Goal: Task Accomplishment & Management: Use online tool/utility

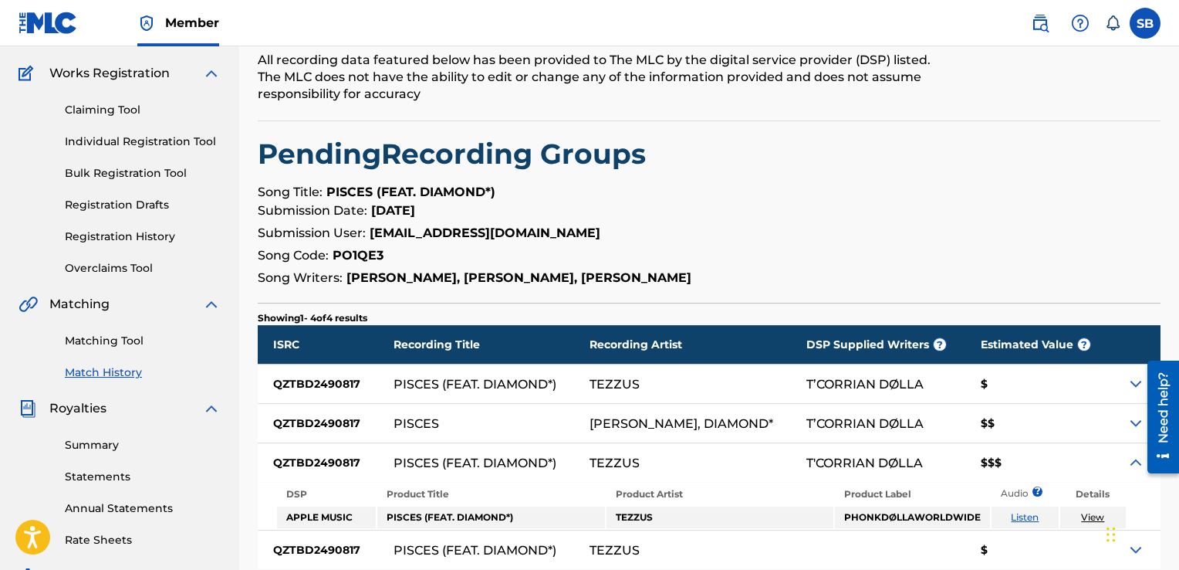
scroll to position [116, 0]
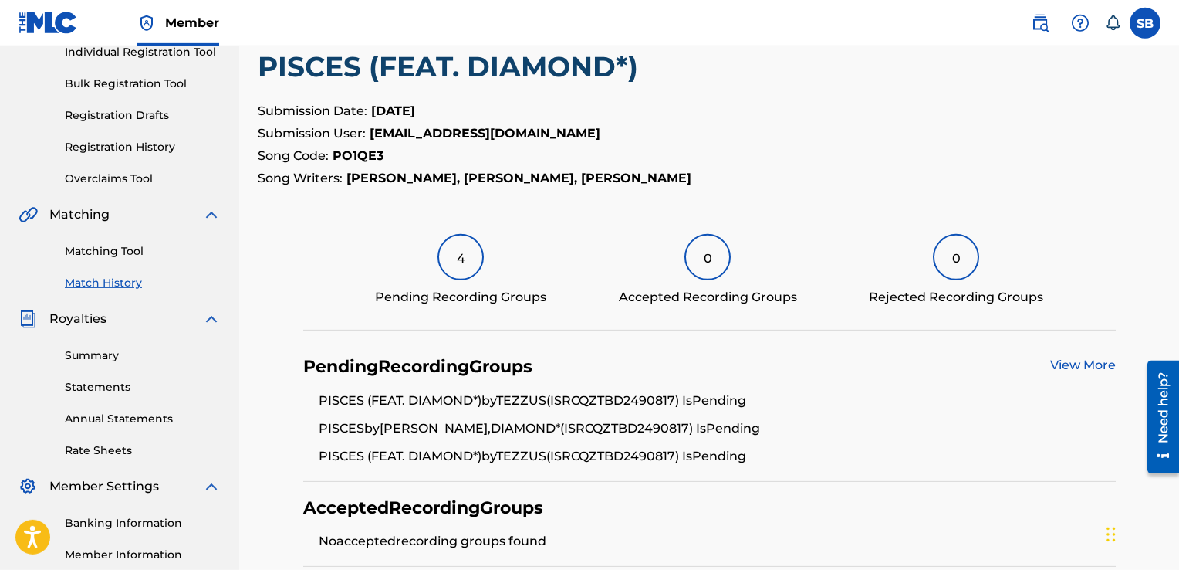
scroll to position [205, 0]
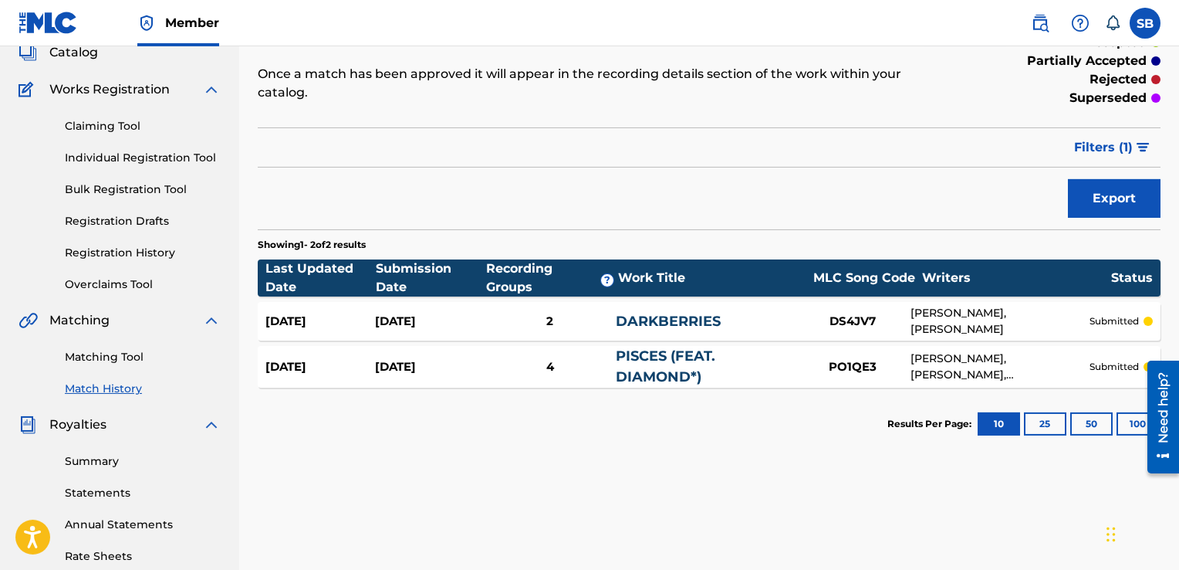
scroll to position [103, 0]
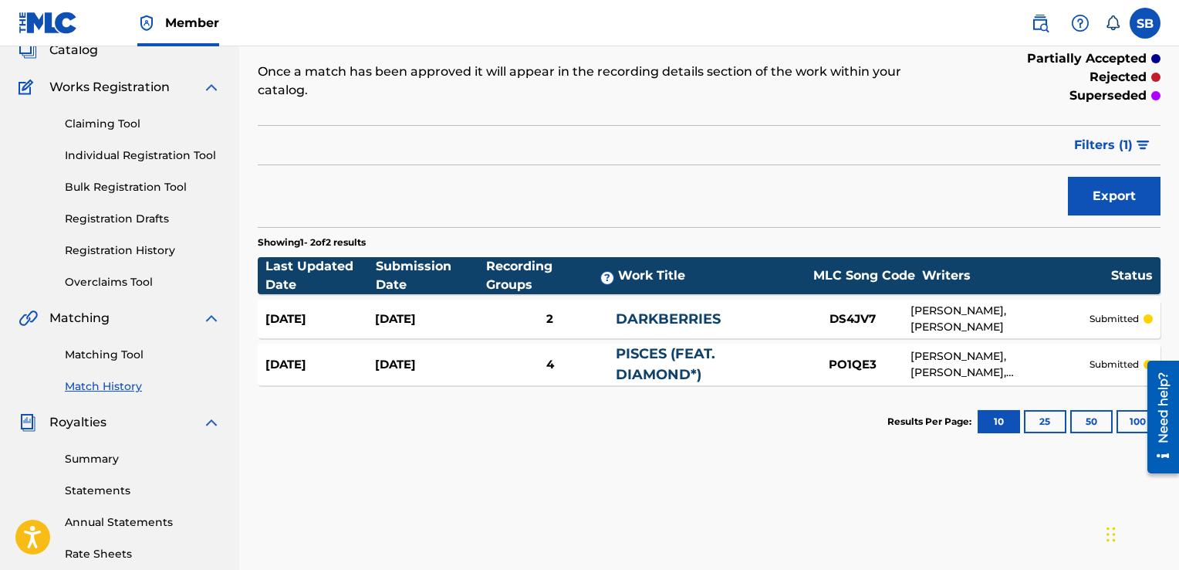
click at [553, 310] on div "2" at bounding box center [550, 319] width 131 height 18
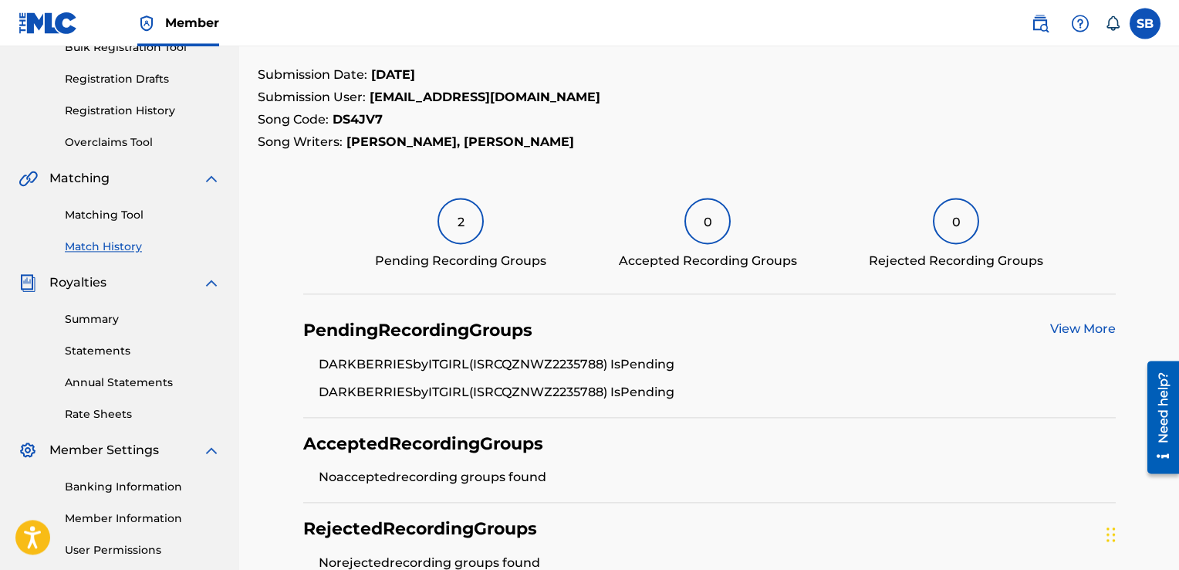
scroll to position [391, 0]
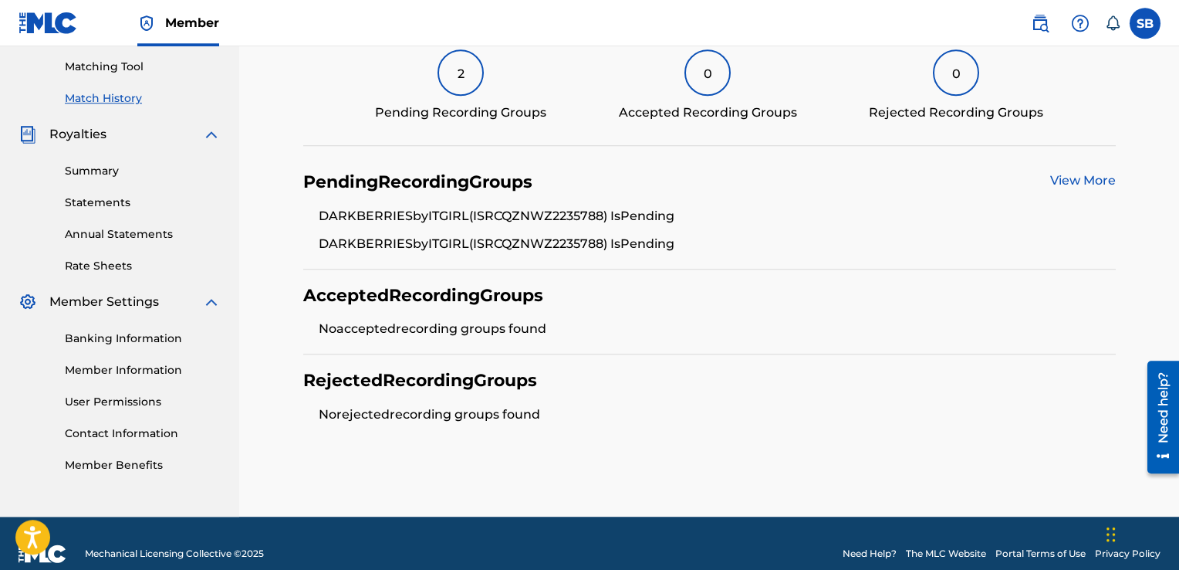
click at [1059, 174] on link "View More" at bounding box center [1083, 180] width 66 height 15
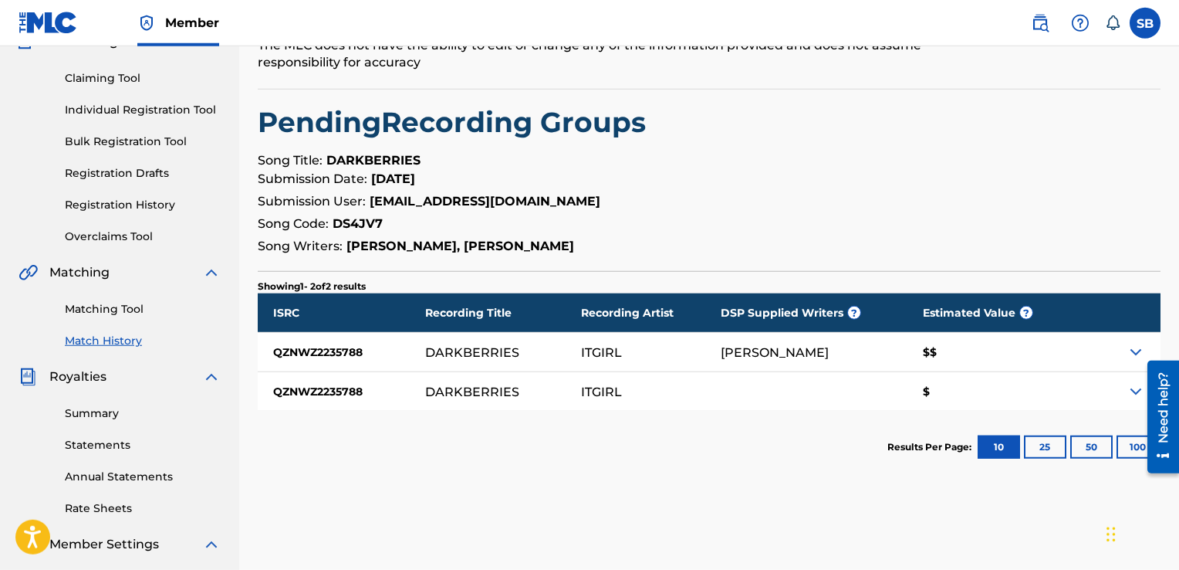
scroll to position [152, 0]
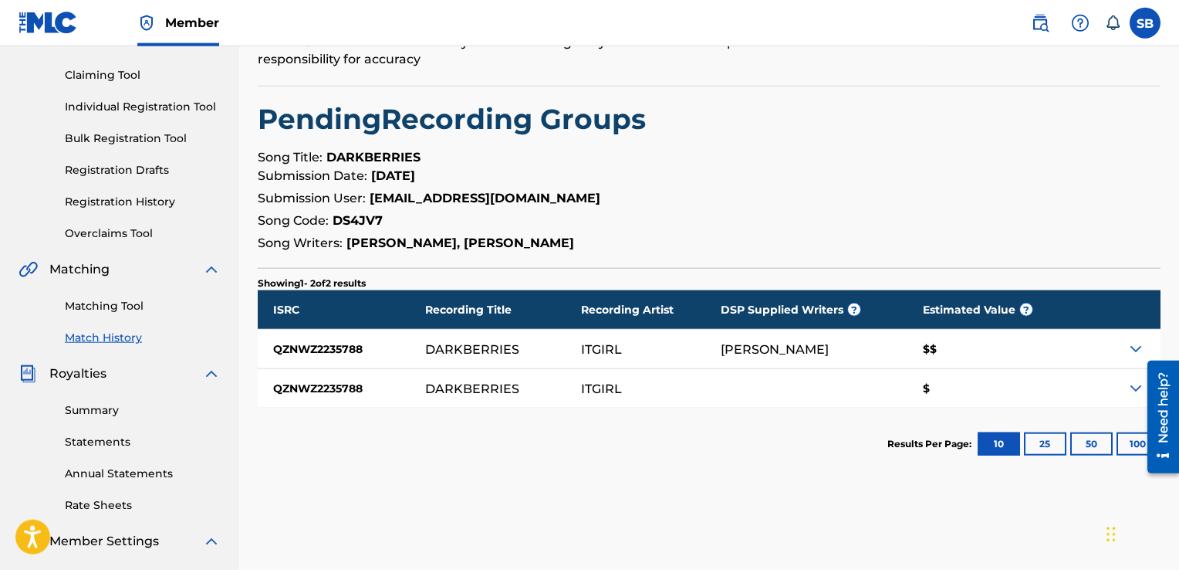
click at [1138, 388] on div at bounding box center [1157, 416] width 43 height 127
click at [1130, 387] on img at bounding box center [1136, 388] width 19 height 19
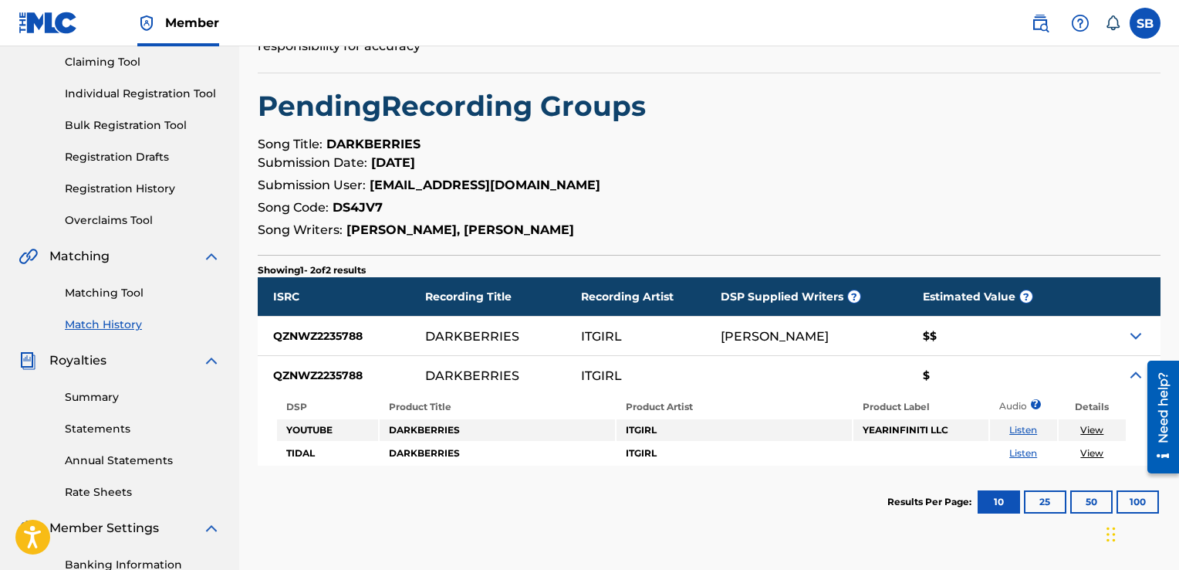
scroll to position [166, 0]
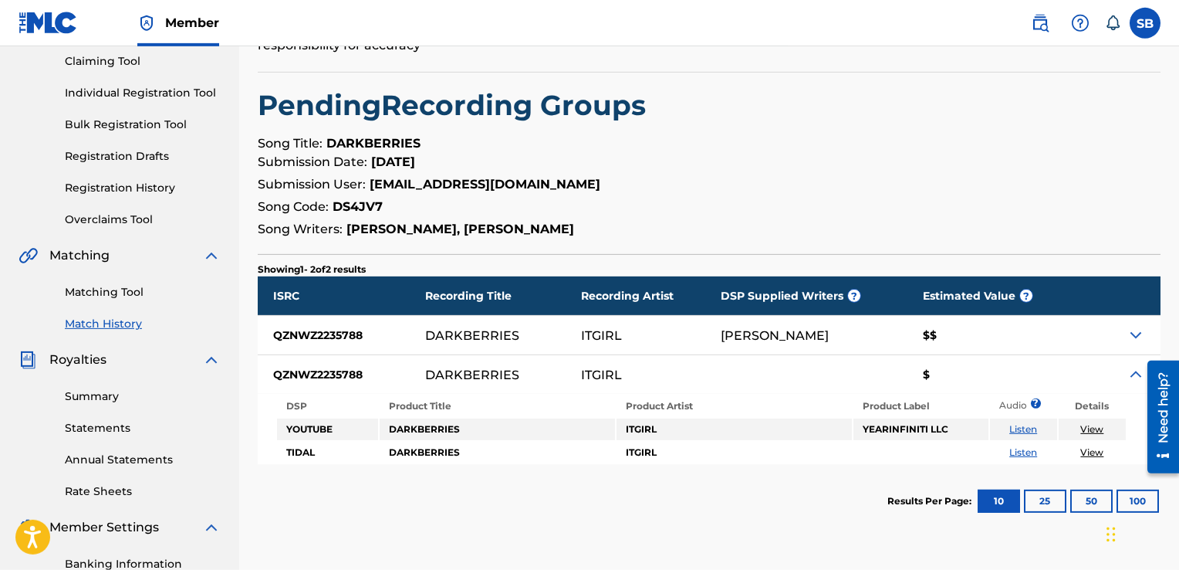
click at [1130, 336] on img at bounding box center [1136, 335] width 19 height 19
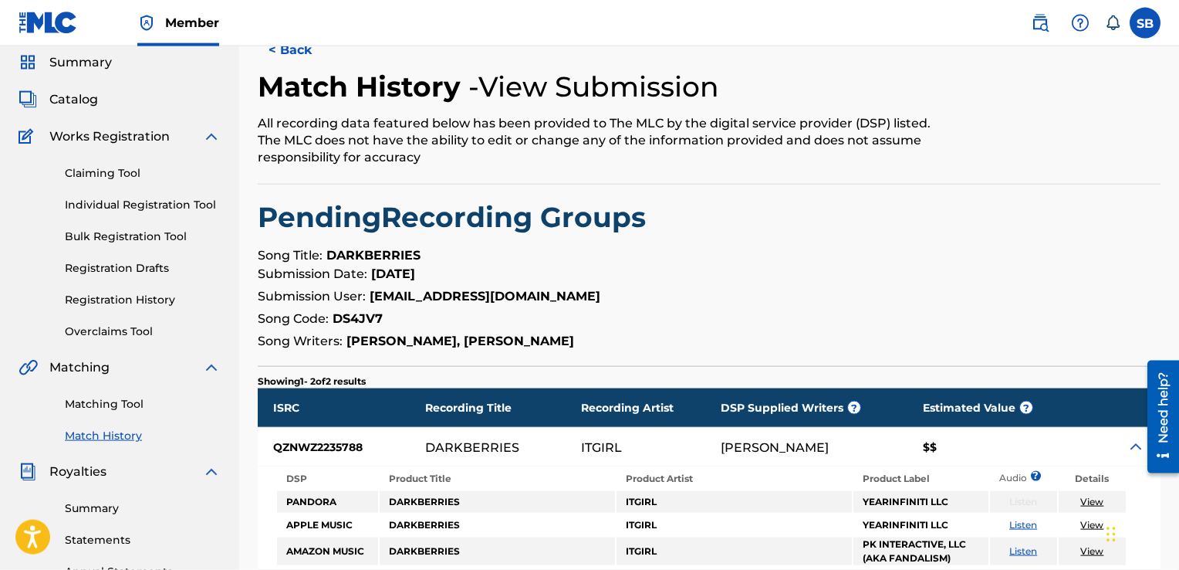
scroll to position [52, 0]
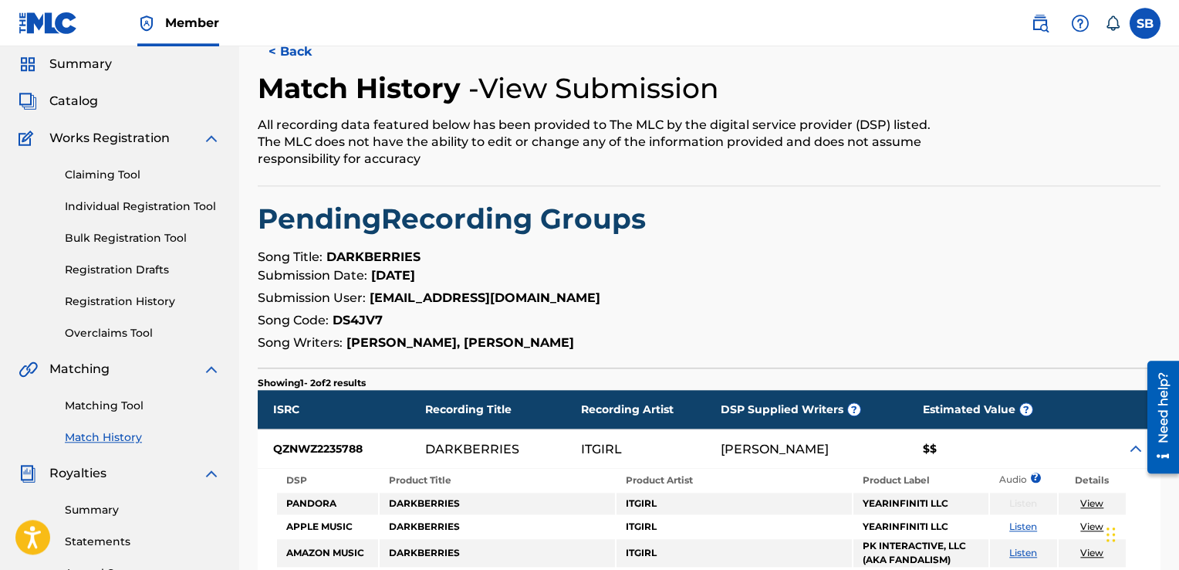
drag, startPoint x: 678, startPoint y: 343, endPoint x: 267, endPoint y: 221, distance: 429.2
click at [267, 221] on div "< Back Match History - View Submission All recording data featured below has be…" at bounding box center [709, 403] width 903 height 742
click at [691, 321] on p "Song Code: DS4JV7" at bounding box center [709, 320] width 903 height 19
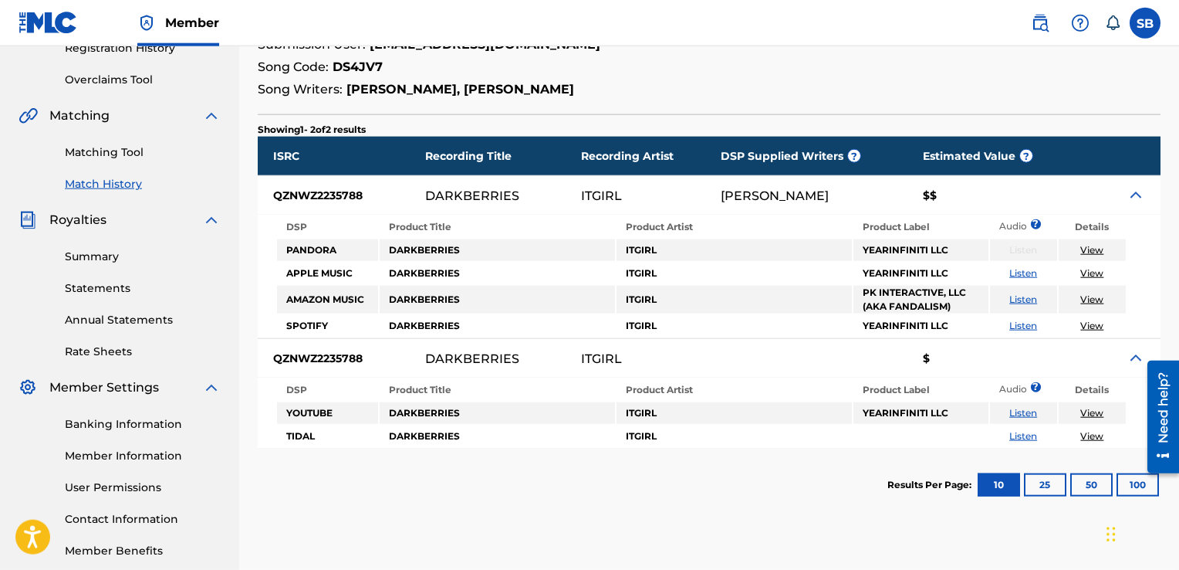
scroll to position [306, 0]
click at [1016, 411] on link "Listen" at bounding box center [1023, 412] width 28 height 12
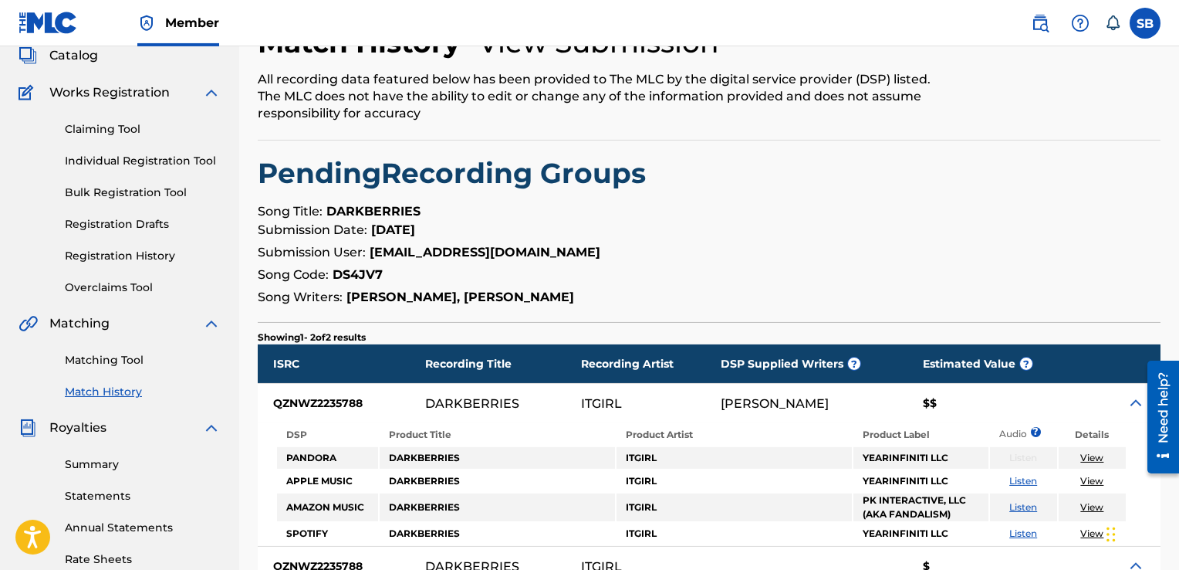
scroll to position [97, 0]
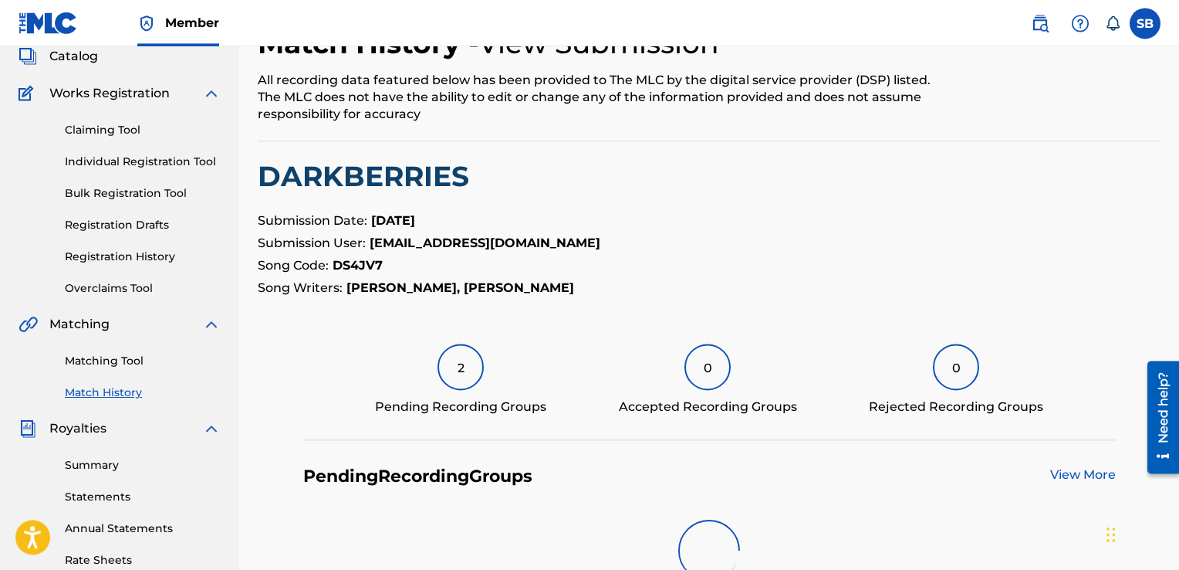
scroll to position [391, 0]
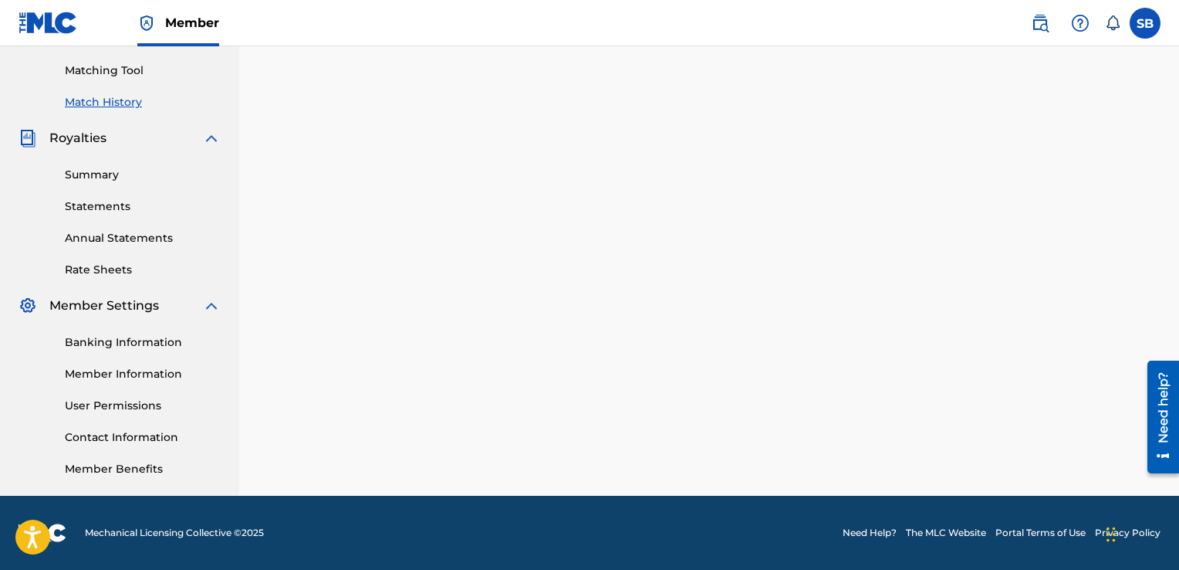
scroll to position [103, 0]
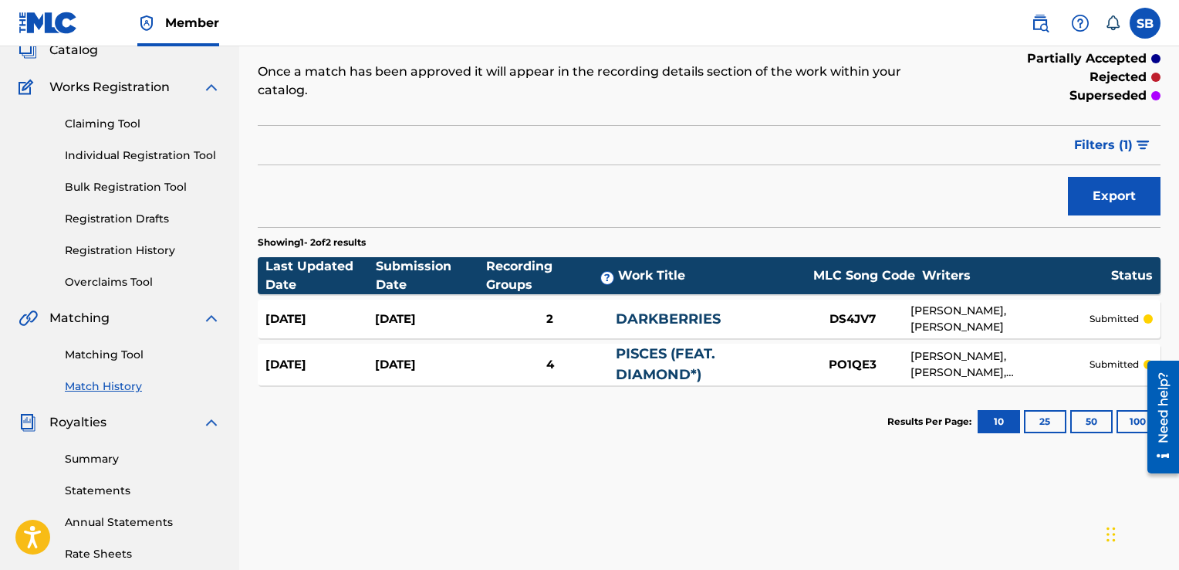
click at [1038, 348] on div "[PERSON_NAME], [PERSON_NAME], [PERSON_NAME]" at bounding box center [1000, 364] width 179 height 32
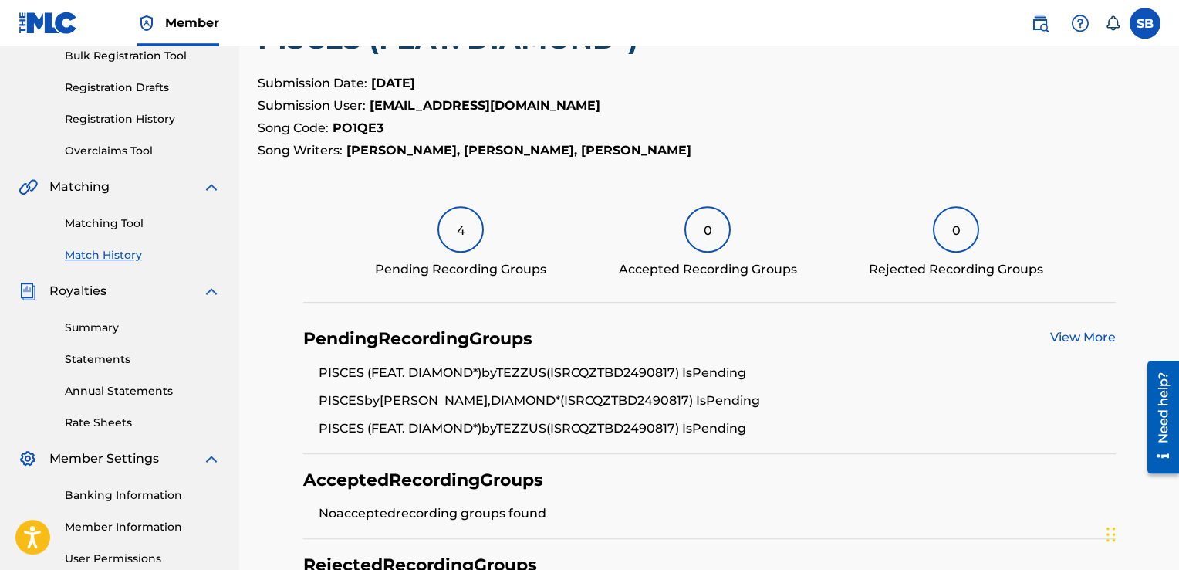
scroll to position [236, 0]
click at [1051, 335] on link "View More" at bounding box center [1083, 335] width 66 height 15
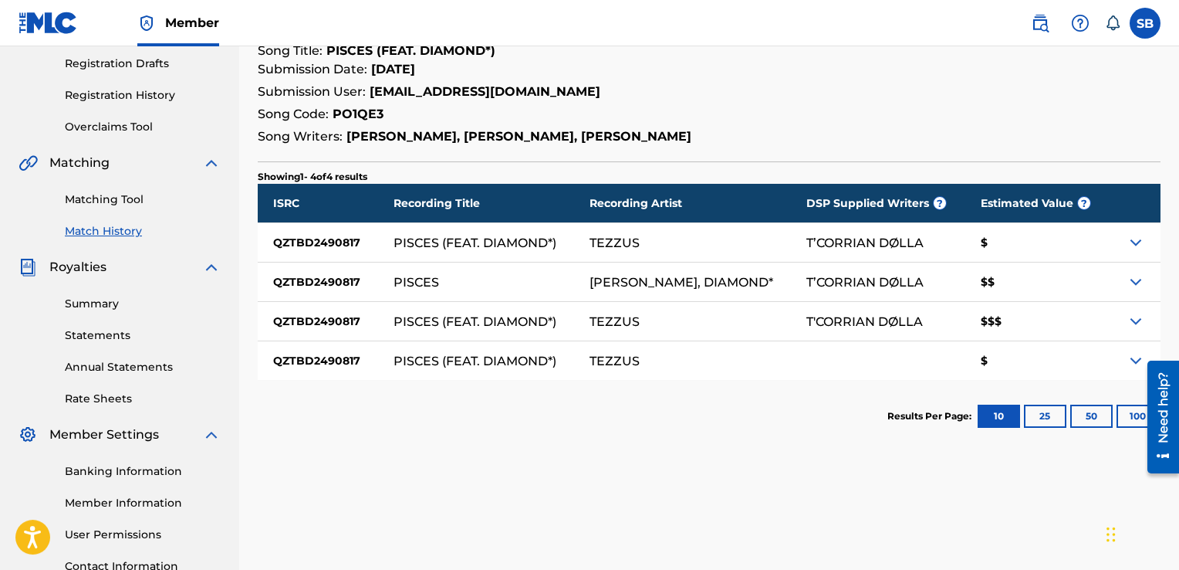
scroll to position [296, 0]
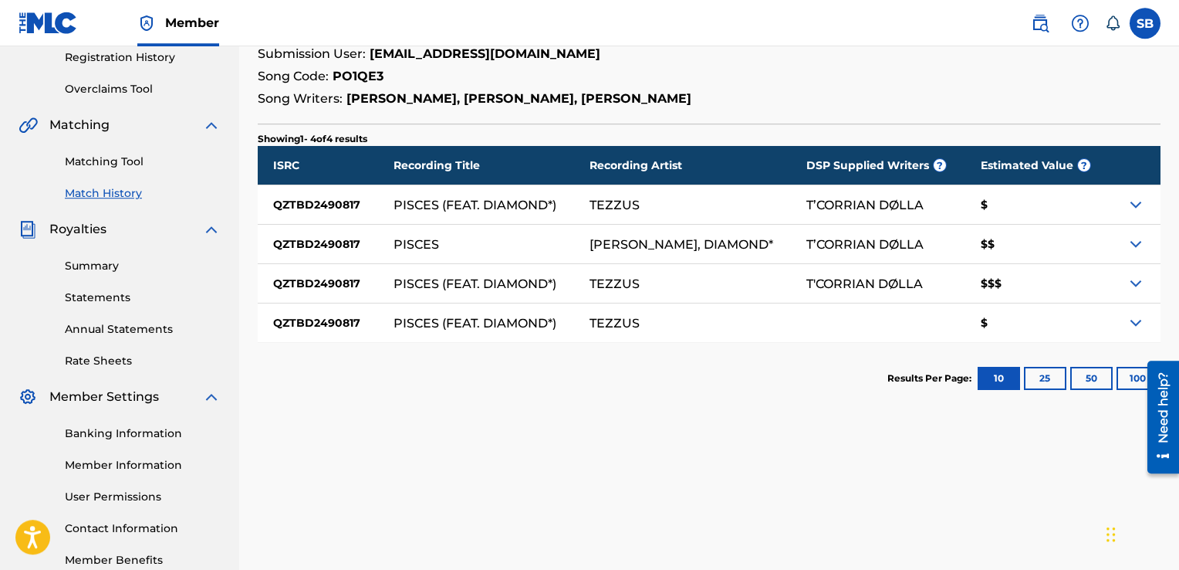
click at [1138, 284] on img at bounding box center [1136, 283] width 19 height 19
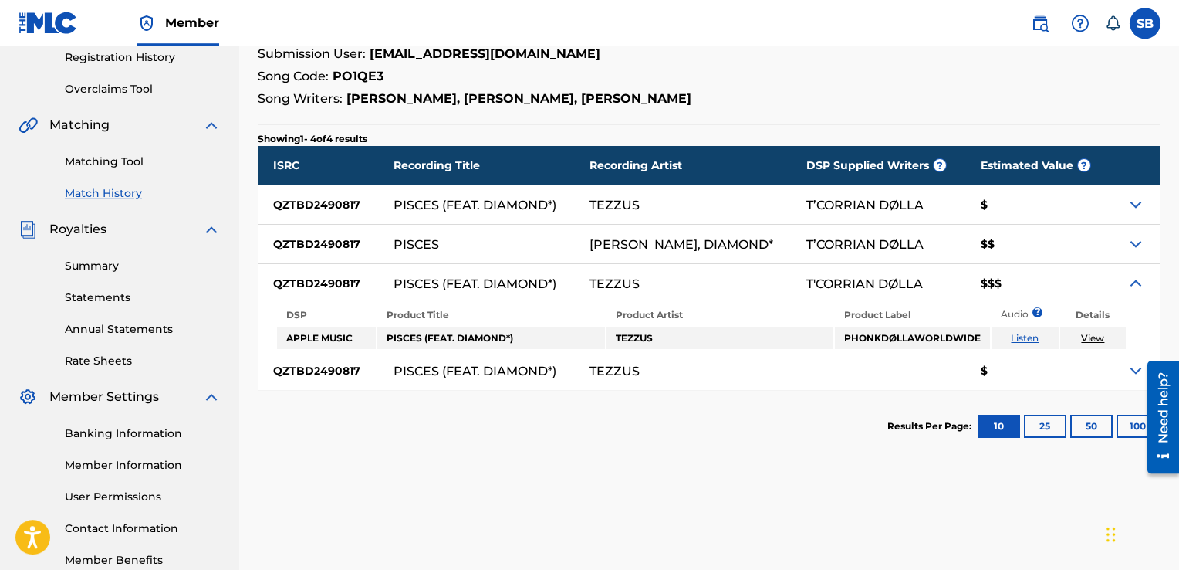
click at [1095, 339] on link "View" at bounding box center [1092, 338] width 23 height 12
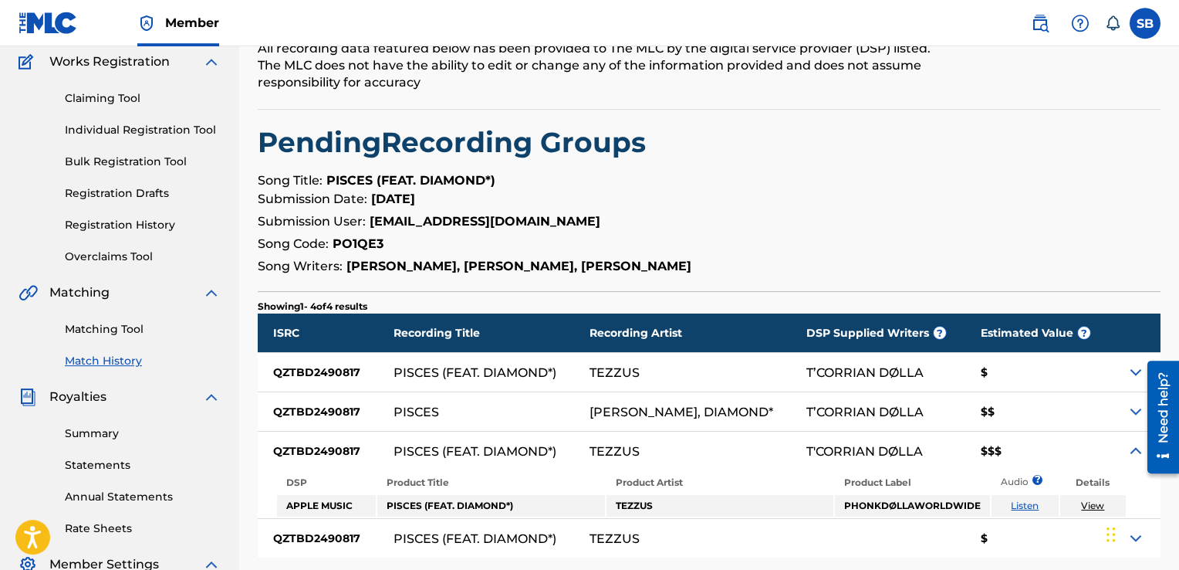
scroll to position [117, 0]
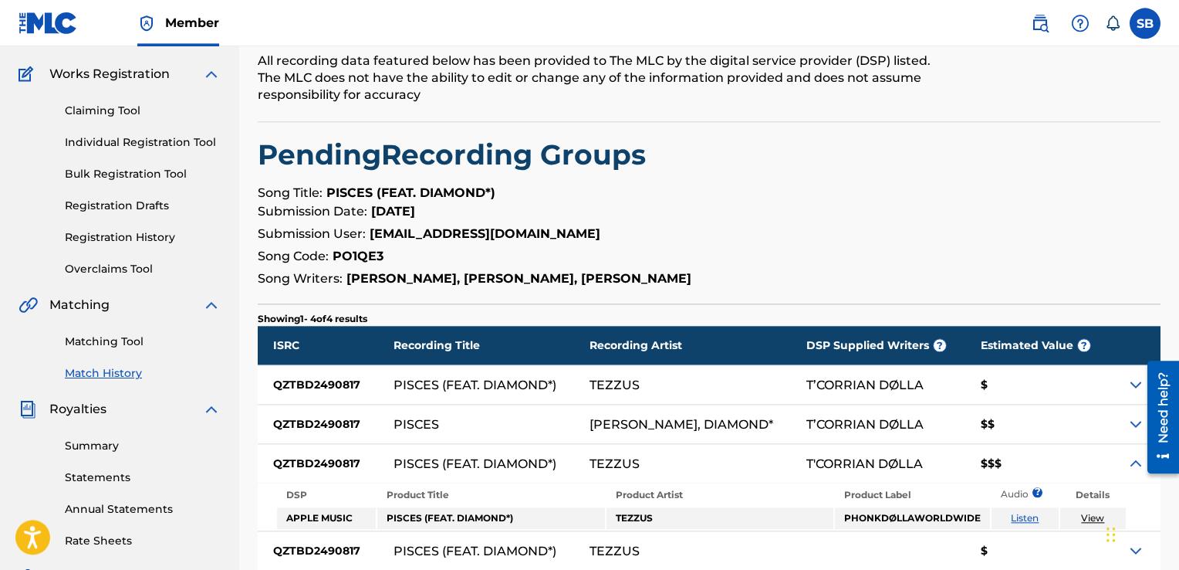
click at [92, 106] on link "Claiming Tool" at bounding box center [143, 111] width 156 height 16
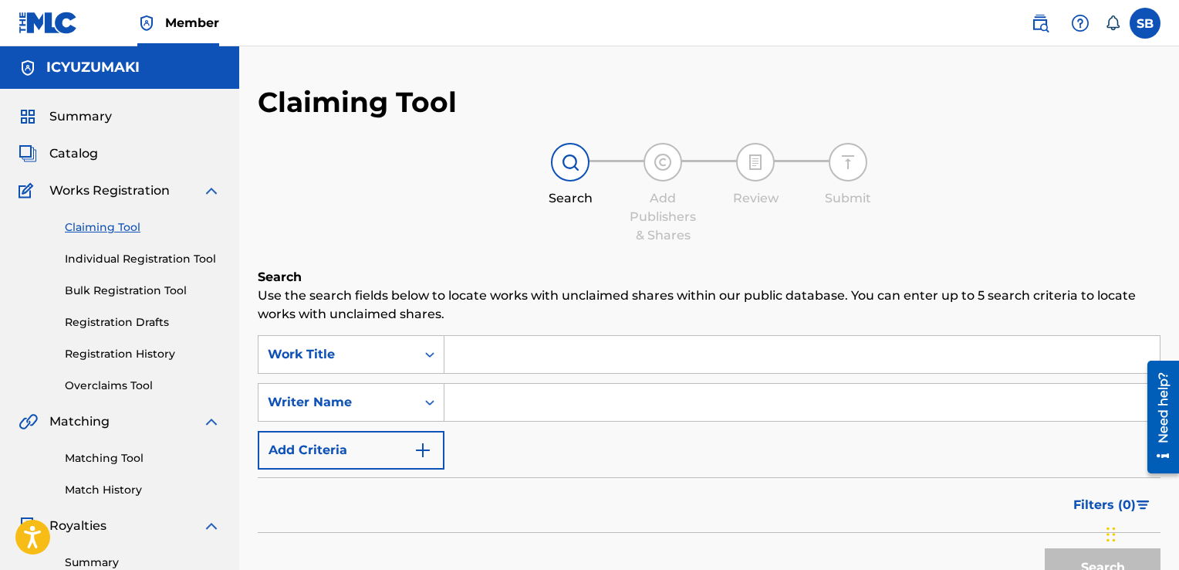
click at [340, 223] on div "Search Add Publishers & Shares Review Submit" at bounding box center [709, 194] width 903 height 102
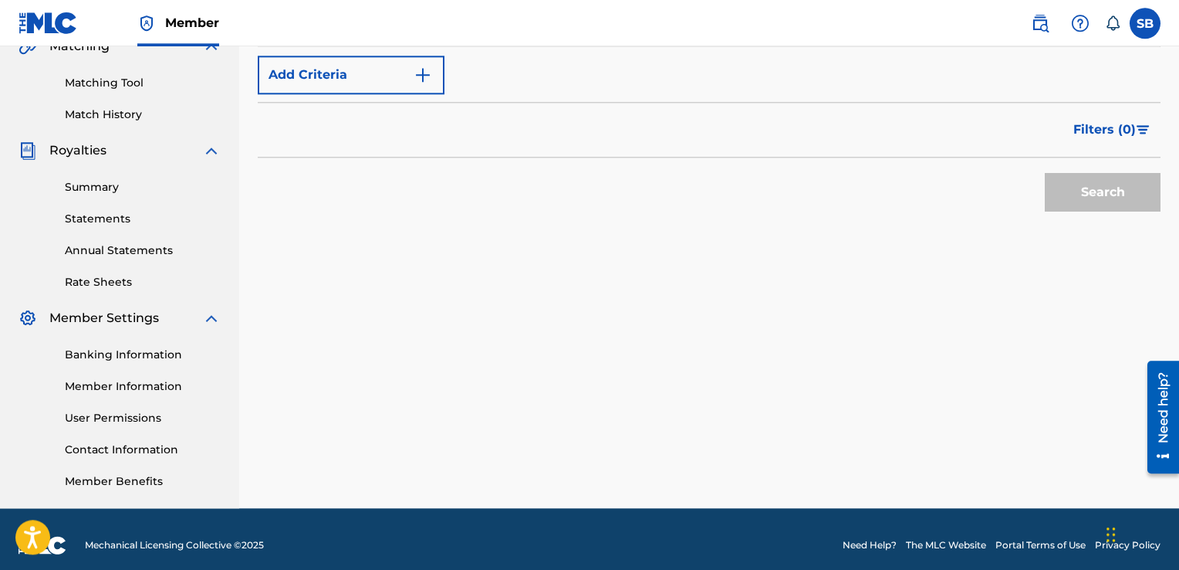
scroll to position [387, 0]
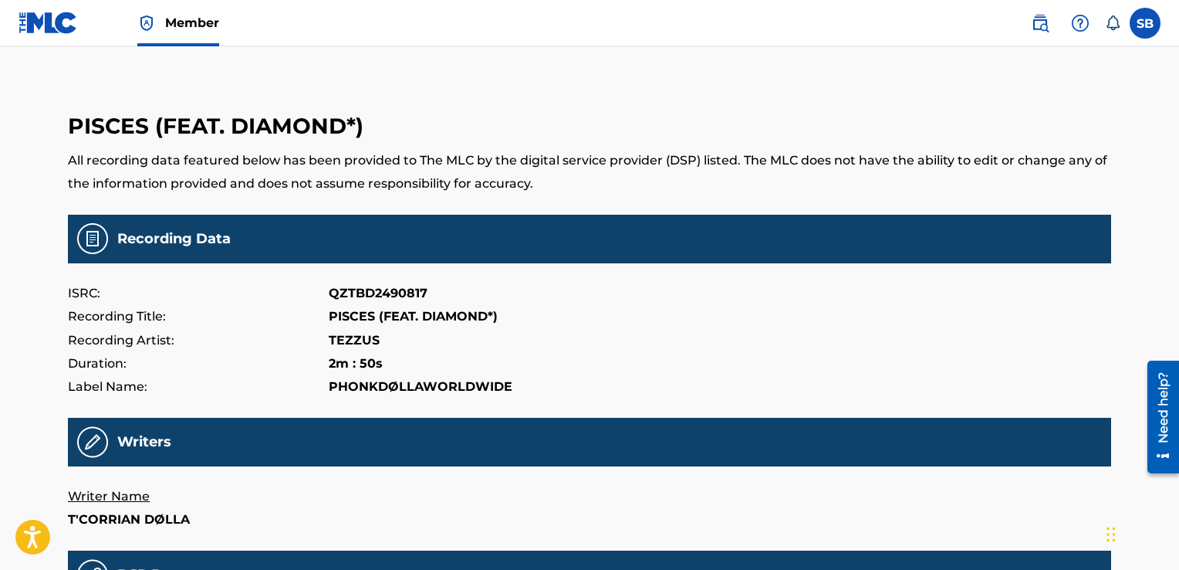
click at [1155, 25] on label at bounding box center [1145, 23] width 31 height 31
click at [1145, 23] on input "SB Syncere Barnes-Lindsay icyuzumaki@gmail.com Notification Preferences Profile…" at bounding box center [1145, 23] width 0 height 0
